Goal: Information Seeking & Learning: Learn about a topic

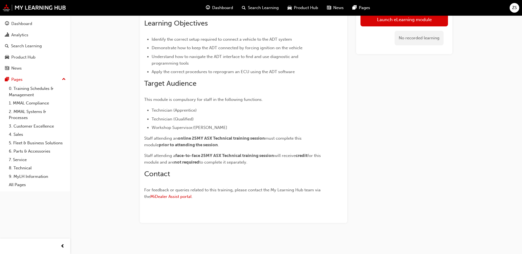
scroll to position [81, 0]
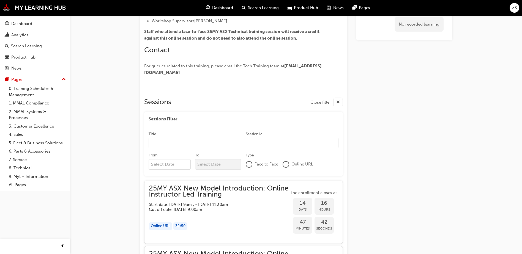
scroll to position [154, 0]
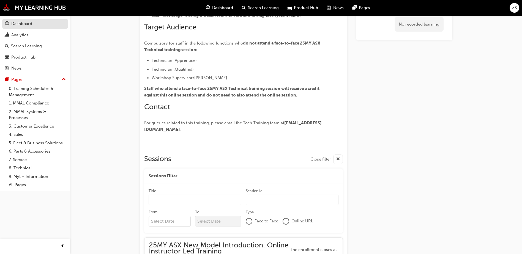
click at [21, 24] on div "Dashboard" at bounding box center [21, 24] width 21 height 6
